Goal: Register for event/course

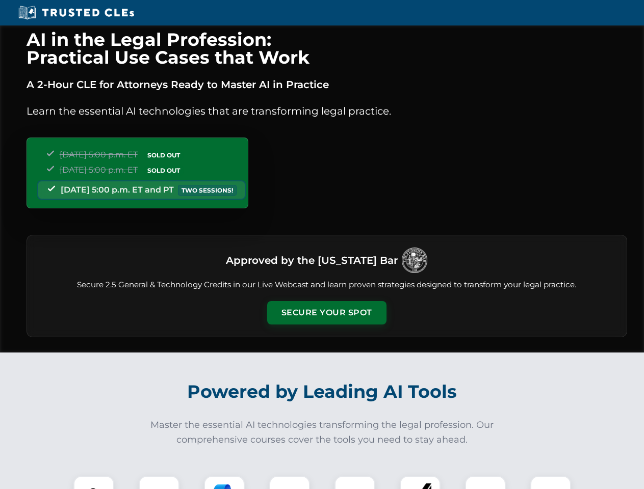
click at [326, 313] on button "Secure Your Spot" at bounding box center [326, 312] width 119 height 23
click at [94, 483] on img at bounding box center [94, 497] width 30 height 30
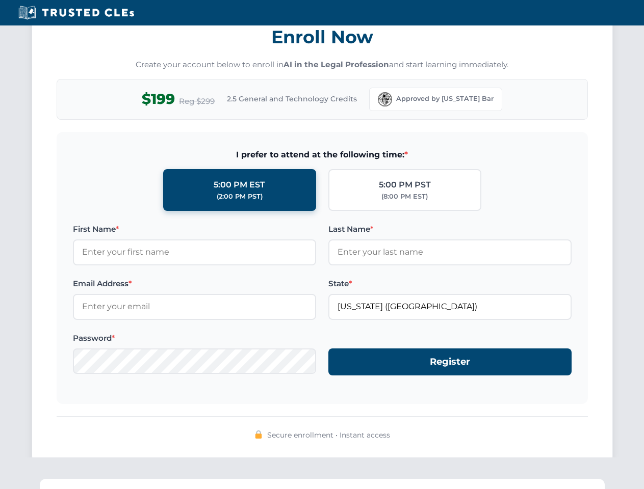
scroll to position [1000, 0]
